Goal: Information Seeking & Learning: Check status

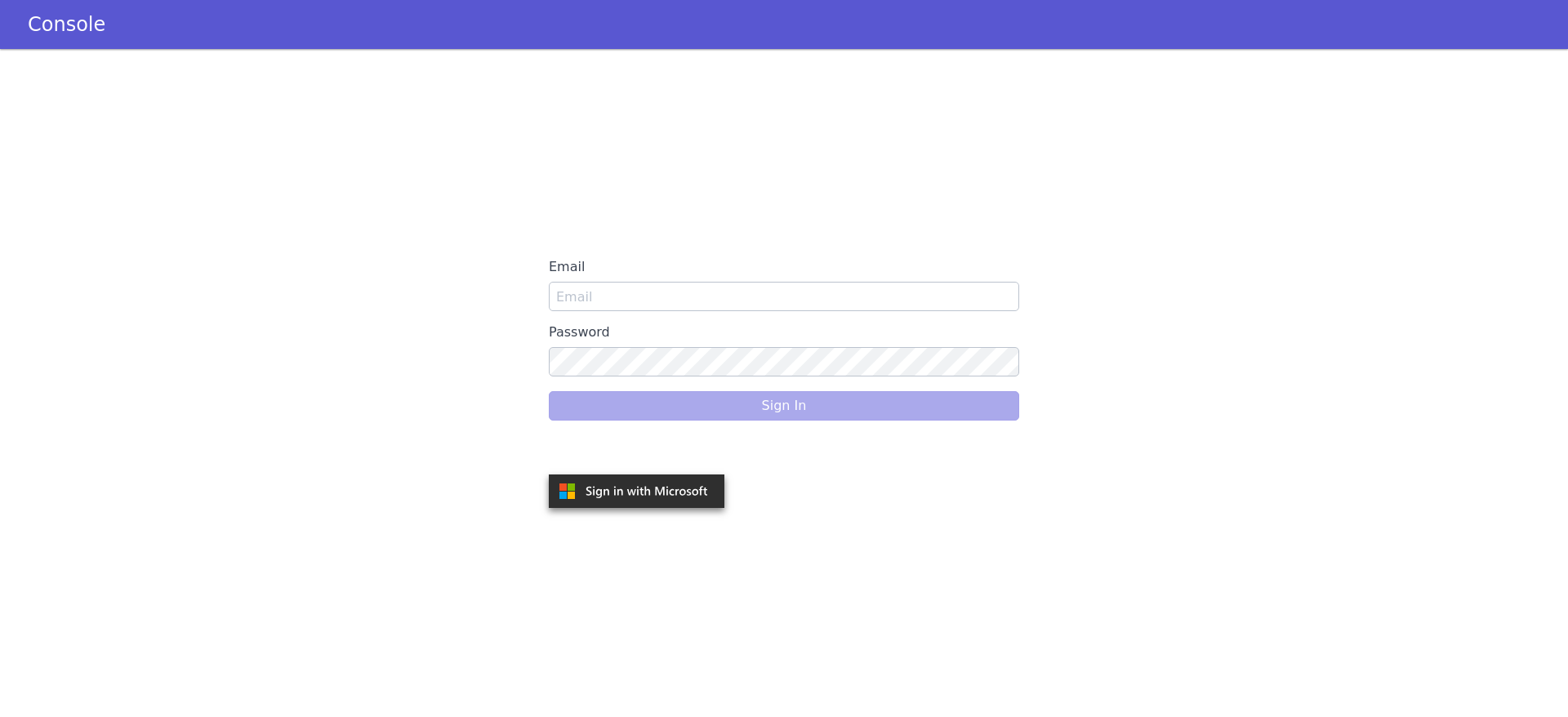
click at [663, 434] on iframe at bounding box center [638, 451] width 196 height 36
click at [711, 402] on div "Sign In" at bounding box center [784, 405] width 470 height 46
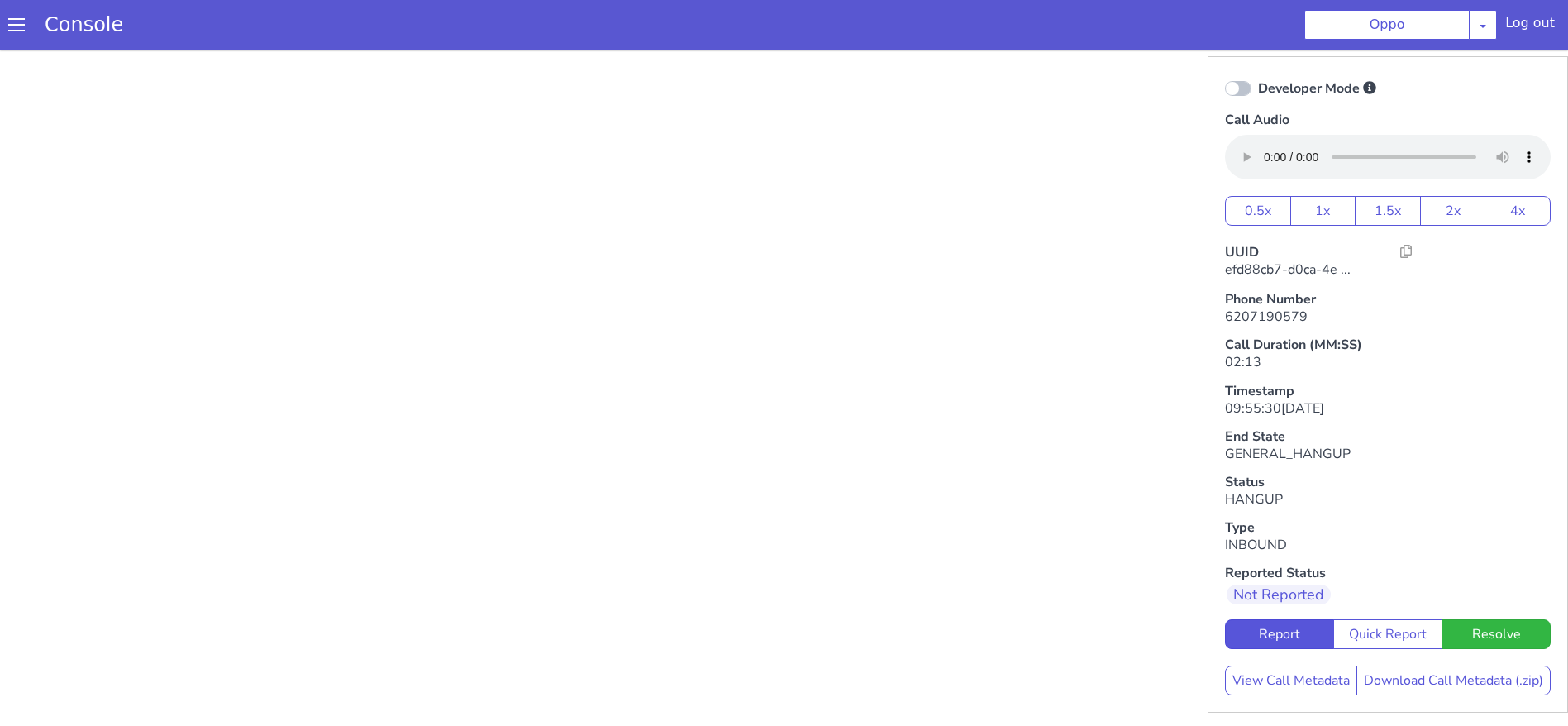
click at [22, 35] on div "Console" at bounding box center [75, 25] width 151 height 47
click at [12, 26] on span at bounding box center [16, 24] width 16 height 16
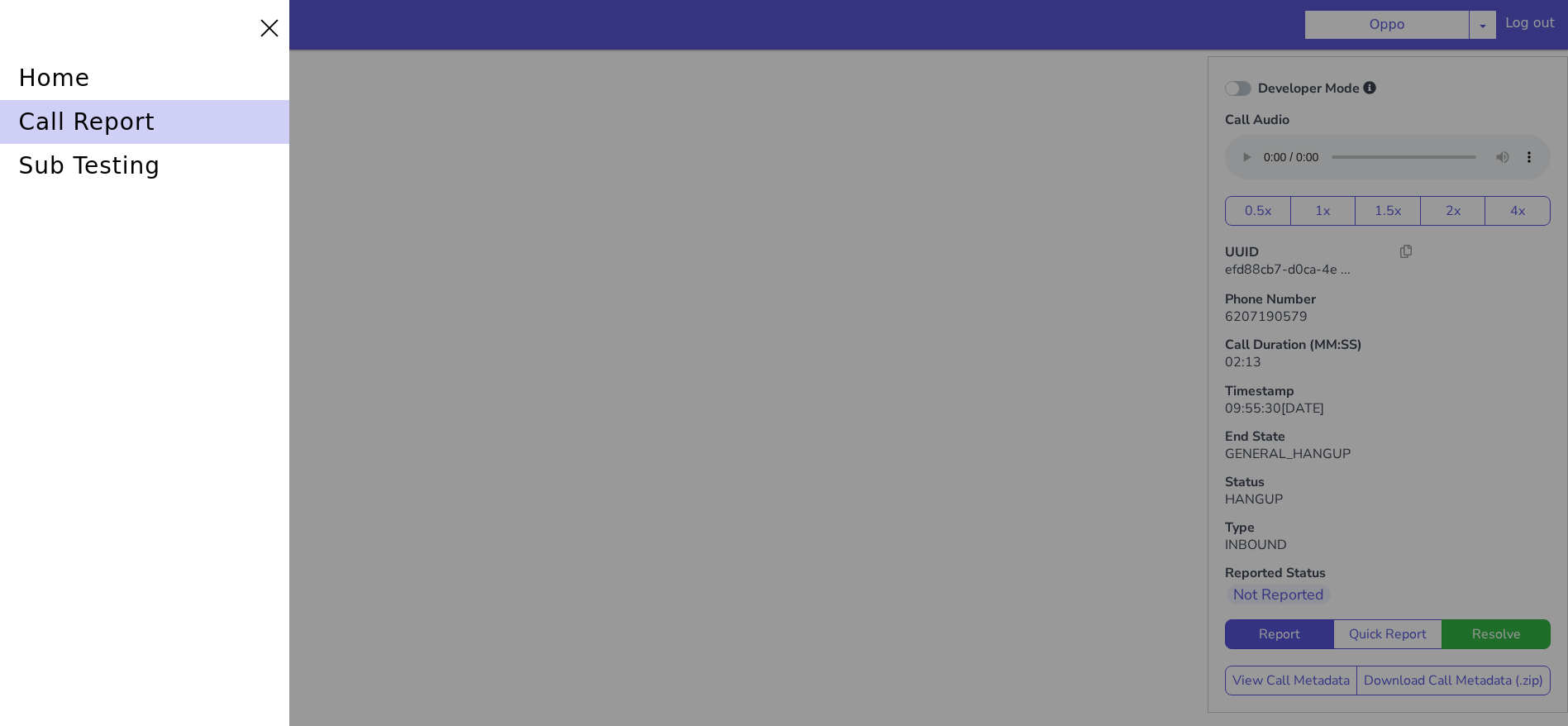
click at [105, 125] on div "call report" at bounding box center [144, 122] width 290 height 44
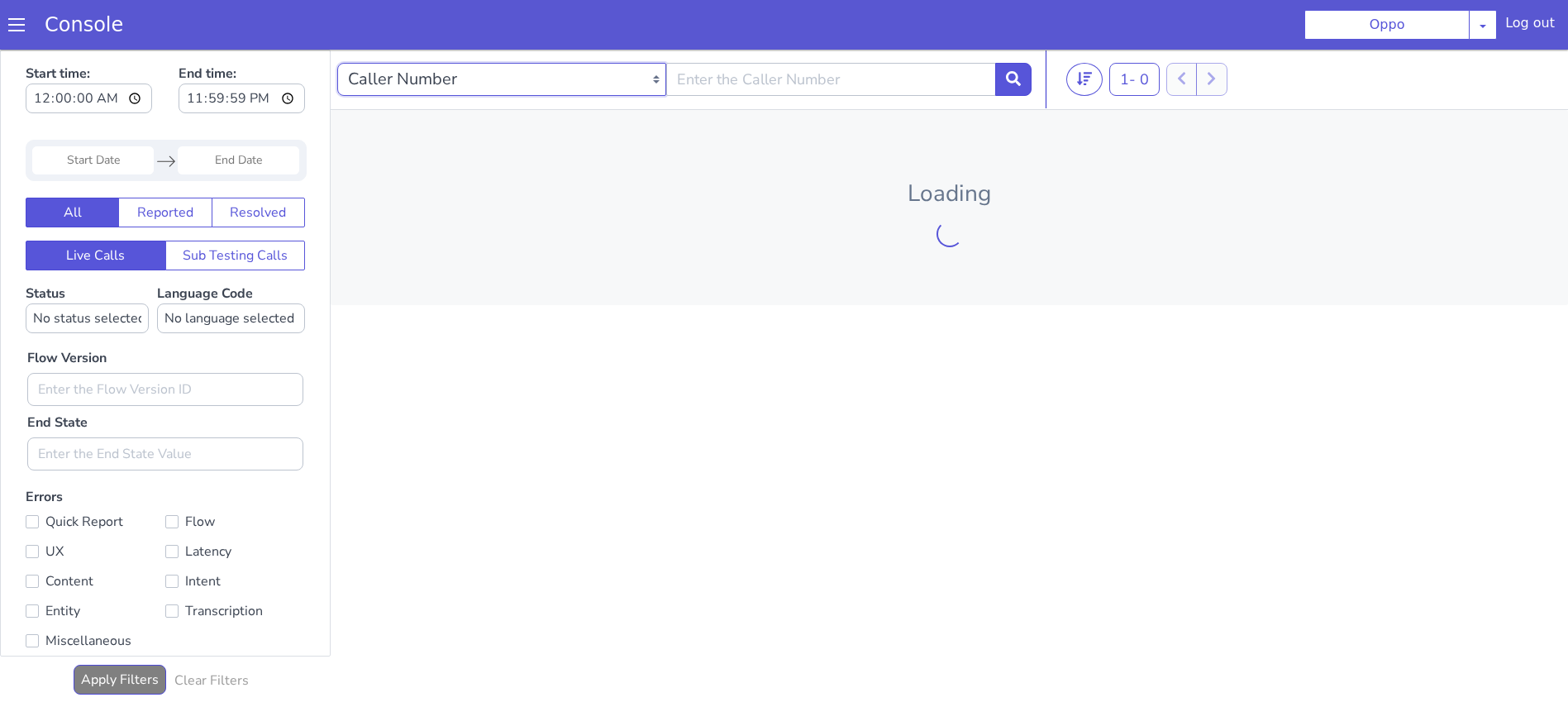
select select "callUUID"
paste input "b841dc80-99c7-46e9-9ca9-a743ddda6a6a"
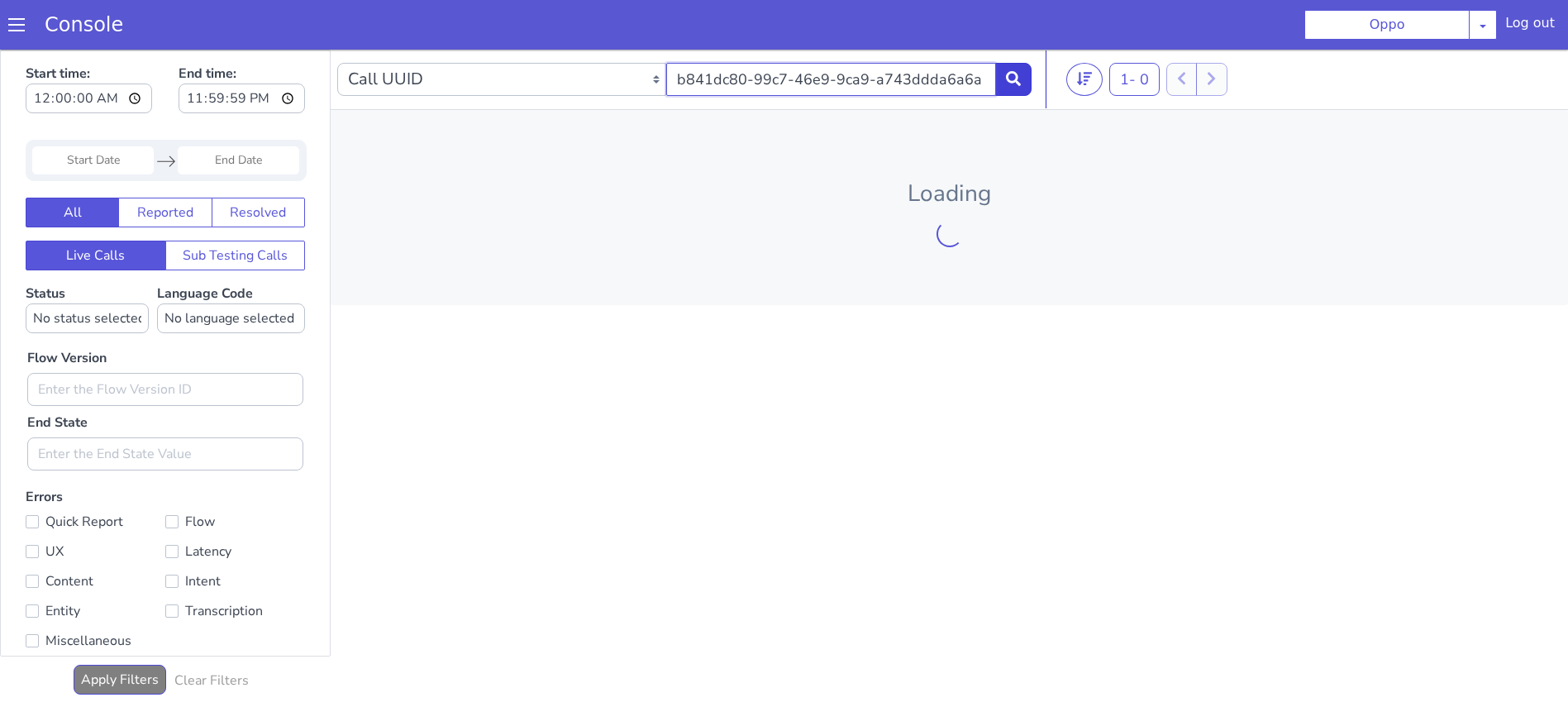
type input "b841dc80-99c7-46e9-9ca9-a743ddda6a6a"
